Goal: Information Seeking & Learning: Learn about a topic

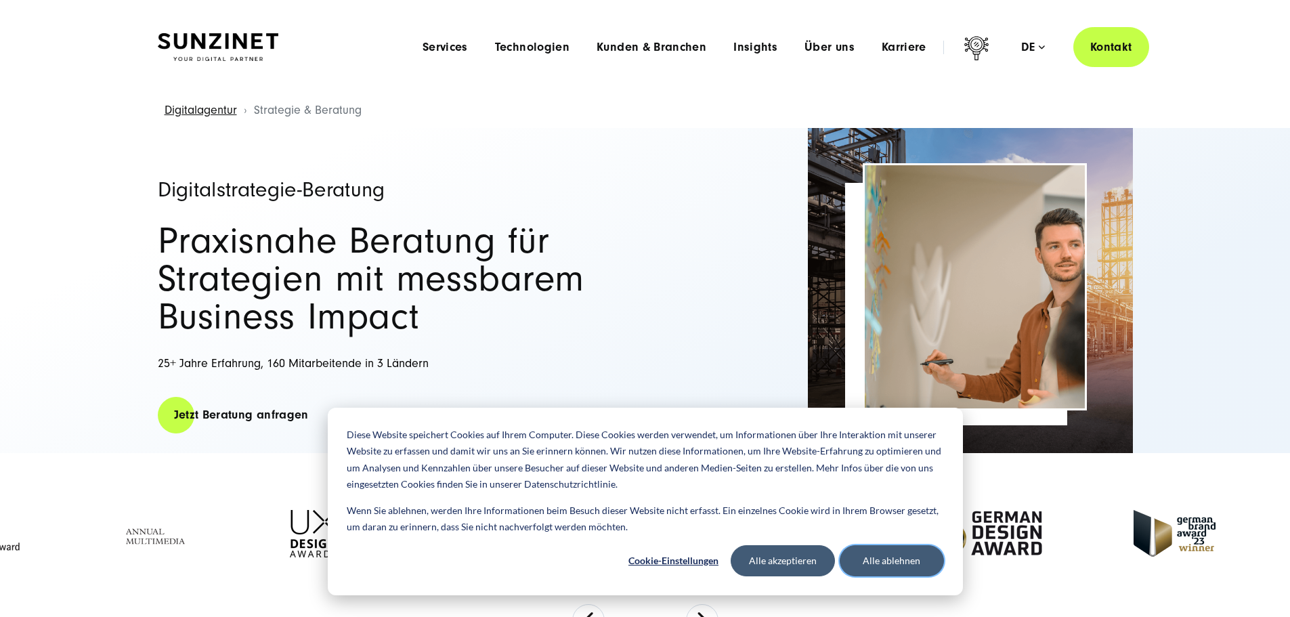
click at [871, 567] on button "Alle ablehnen" at bounding box center [891, 560] width 104 height 31
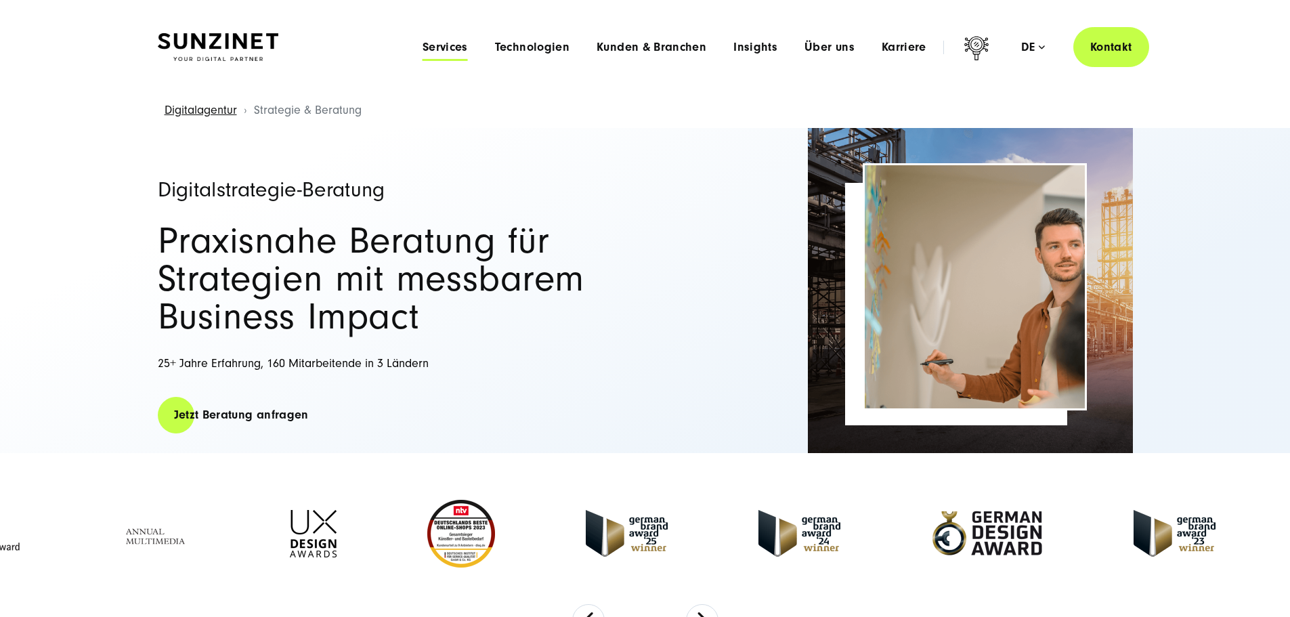
click at [422, 44] on span "Services" at bounding box center [444, 48] width 45 height 14
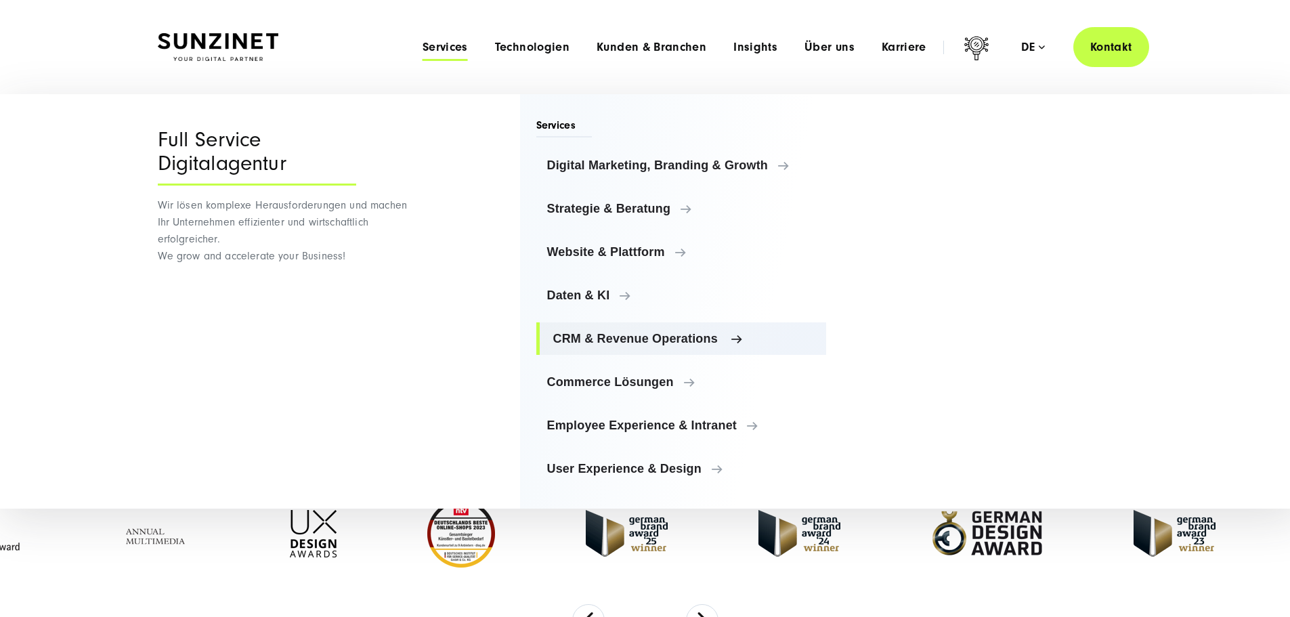
click at [609, 350] on link "CRM & Revenue Operations" at bounding box center [681, 338] width 290 height 32
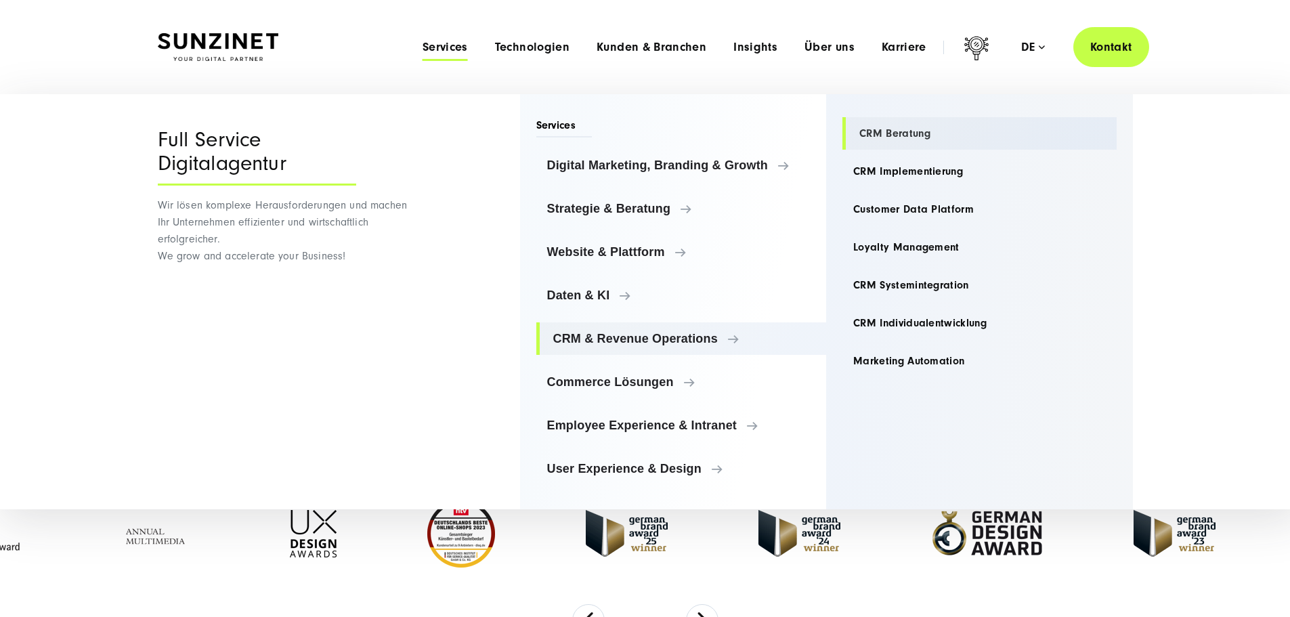
click at [903, 131] on link "CRM Beratung" at bounding box center [979, 133] width 274 height 32
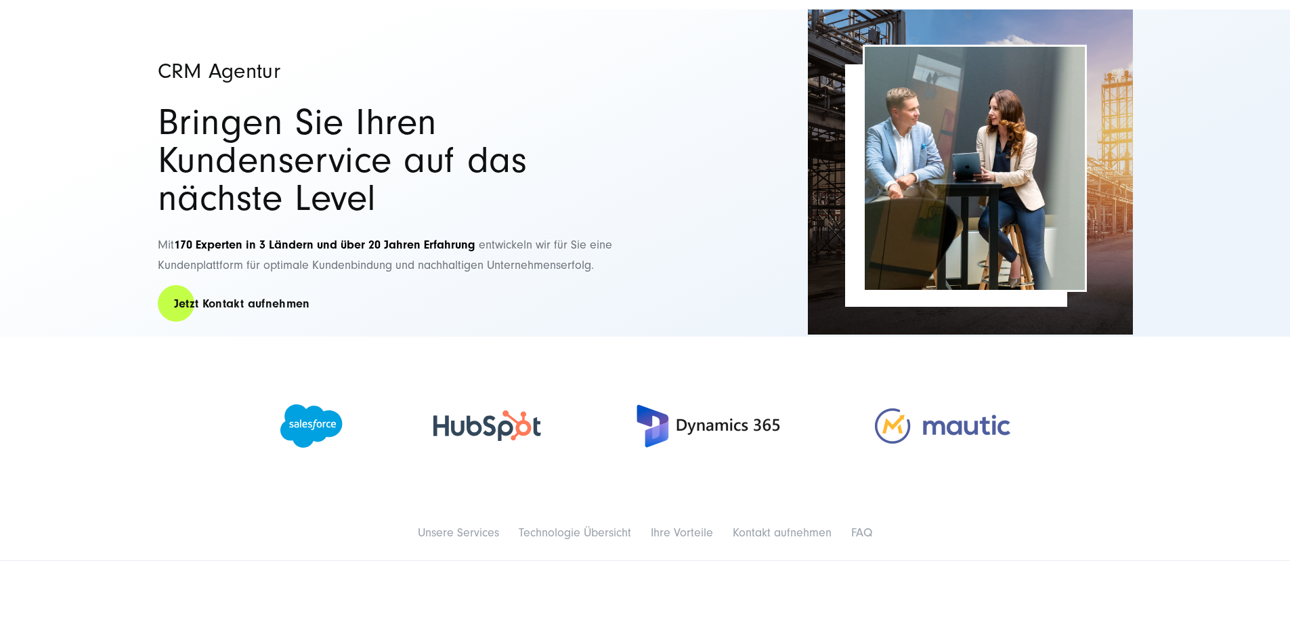
scroll to position [135, 0]
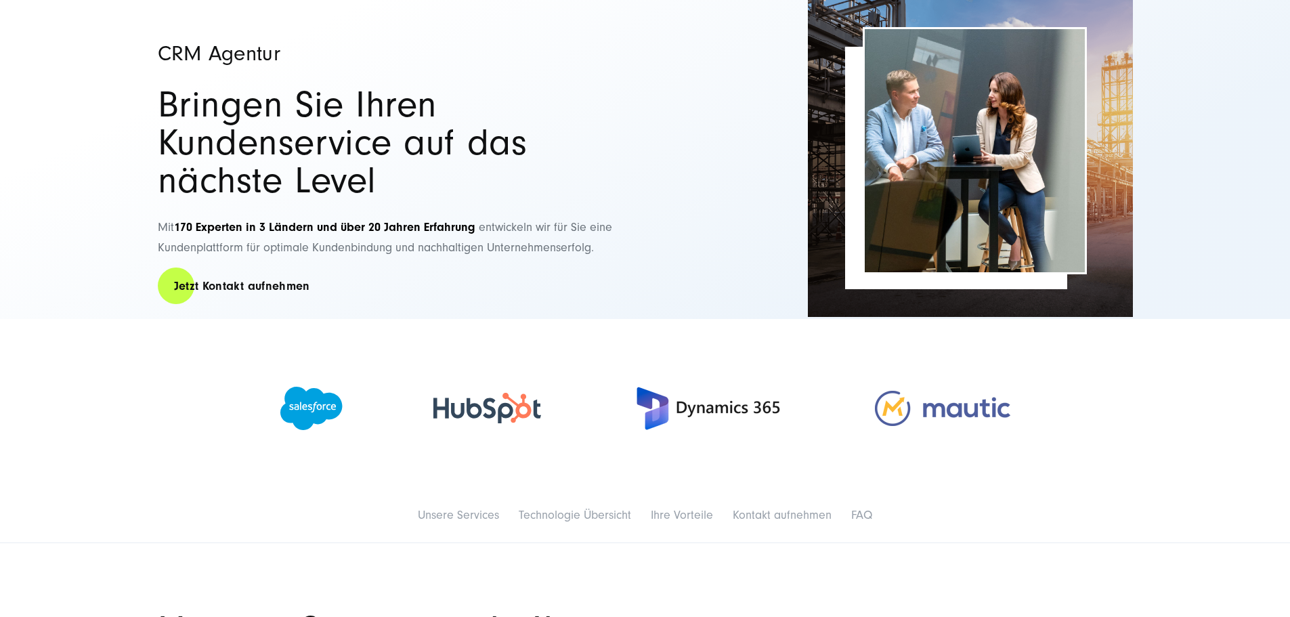
drag, startPoint x: 148, startPoint y: 223, endPoint x: 538, endPoint y: 286, distance: 395.0
click at [538, 286] on div "CRM Agentur Bringen Sie Ihren Kundenservice auf das nächste Level Mit 170 Exper…" at bounding box center [645, 155] width 1029 height 327
copy div "Mit 170 Experten in 3 Ländern und über 20 Jahren Erfahrung entwickeln wir für S…"
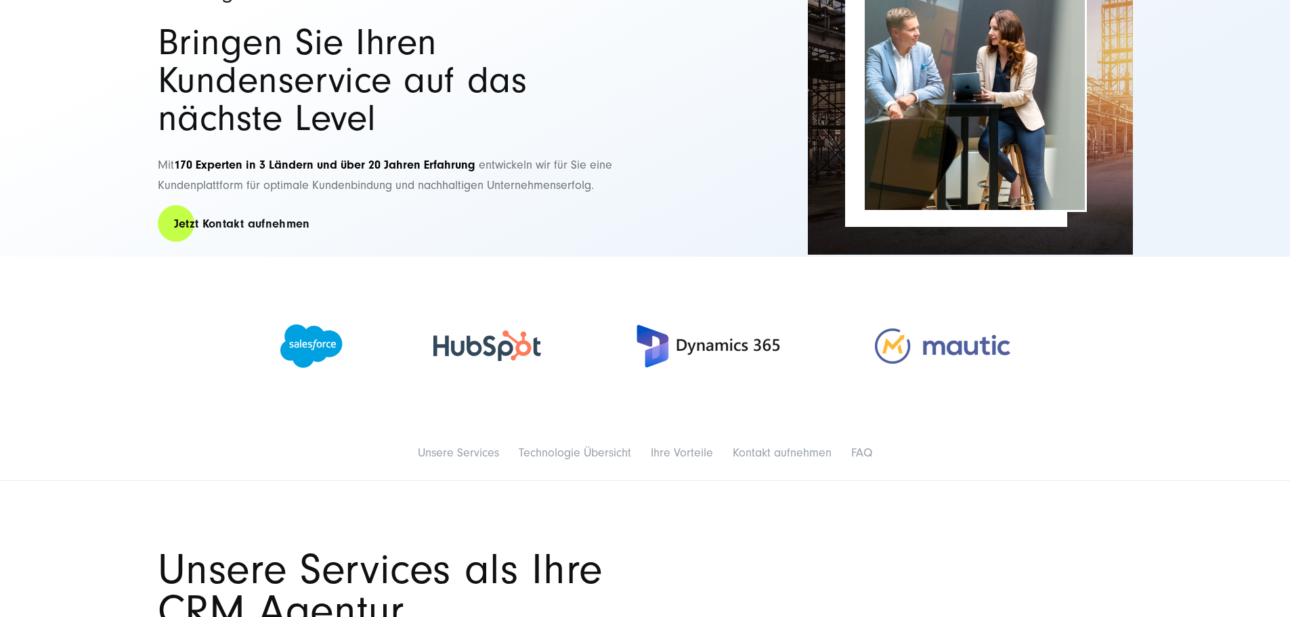
scroll to position [271, 0]
